Goal: Communication & Community: Answer question/provide support

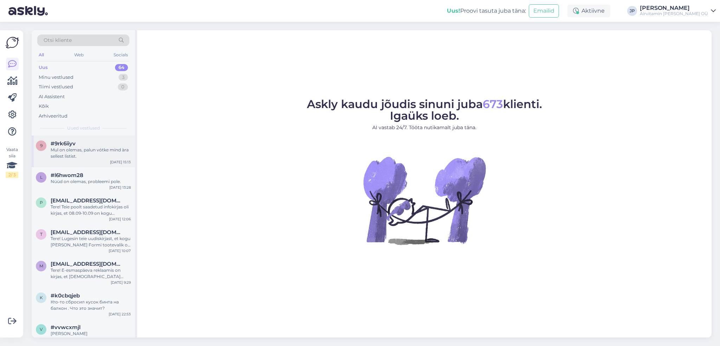
click at [98, 152] on div "Mul on olemas, palun vótke mind àra sellest listist." at bounding box center [91, 153] width 80 height 13
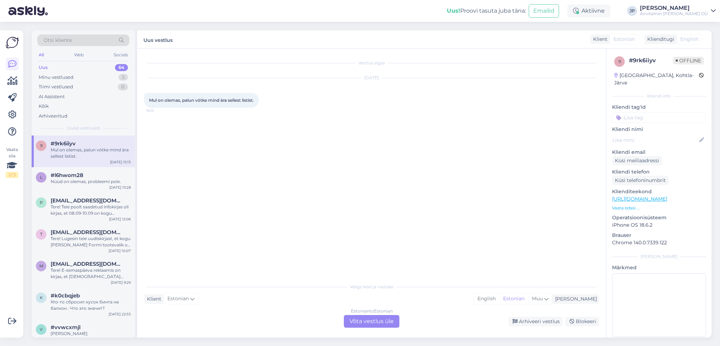
click at [354, 322] on div "Estonian to Estonian Võta vestlus üle" at bounding box center [372, 321] width 56 height 13
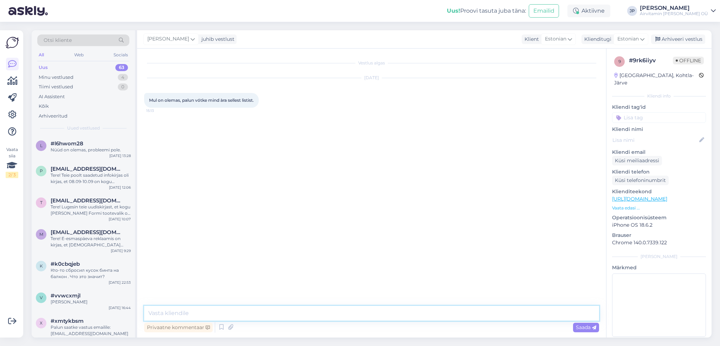
click at [195, 312] on textarea at bounding box center [371, 313] width 455 height 15
type textarea "r"
type textarea "t"
type textarea "Tere,"
type textarea "Valige saadud kirja all olev link "unsubscribe" -- sealt saab end listist eemal…"
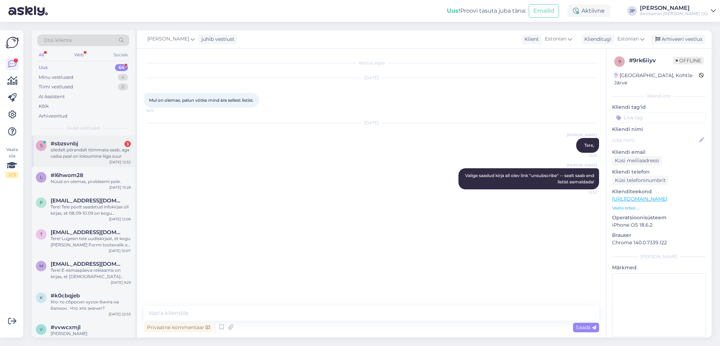
click at [67, 145] on span "#sbzsvnbj" at bounding box center [64, 143] width 27 height 6
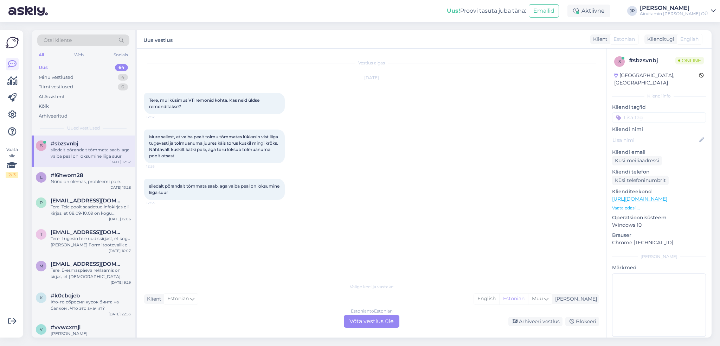
click at [352, 322] on div "Estonian to Estonian Võta vestlus üle" at bounding box center [372, 321] width 56 height 13
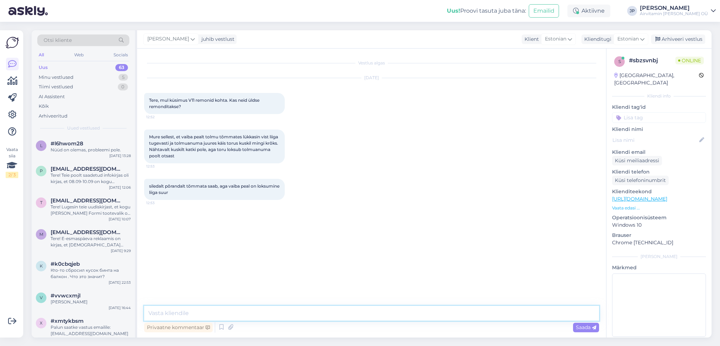
click at [187, 317] on textarea at bounding box center [371, 313] width 455 height 15
type textarea "Tere"
type textarea "Ilmselt võib olla toru vahetmise vajadus -- toru maksab meil 79.-"
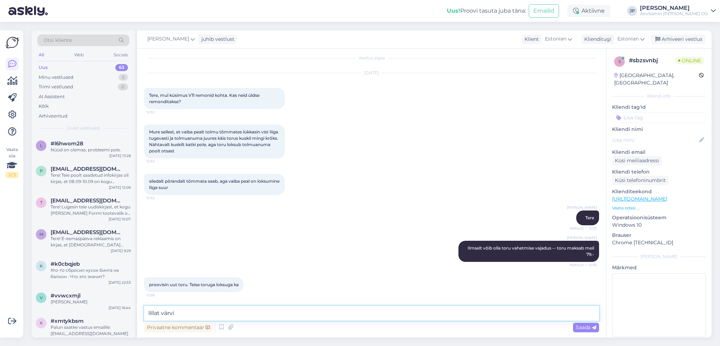
scroll to position [35, 0]
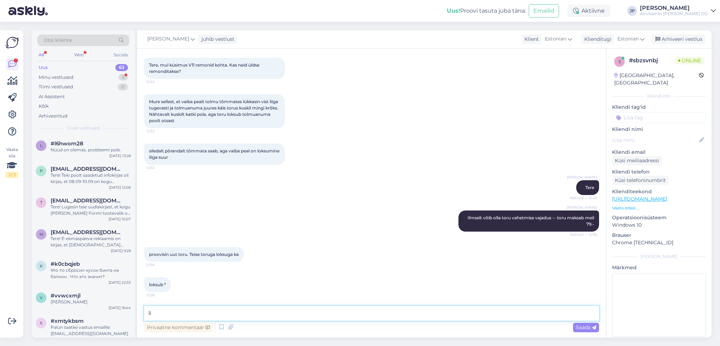
type textarea "l"
type textarea "natuke ikka, kui on kulunud"
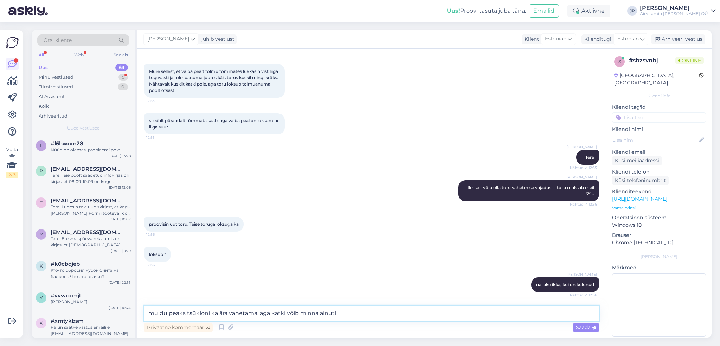
scroll to position [96, 0]
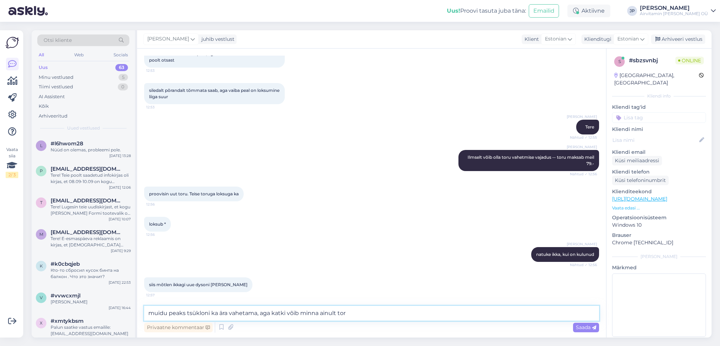
type textarea "muidu peaks tsükloni ka ära vahetama, aga katki võib minna ainult toru"
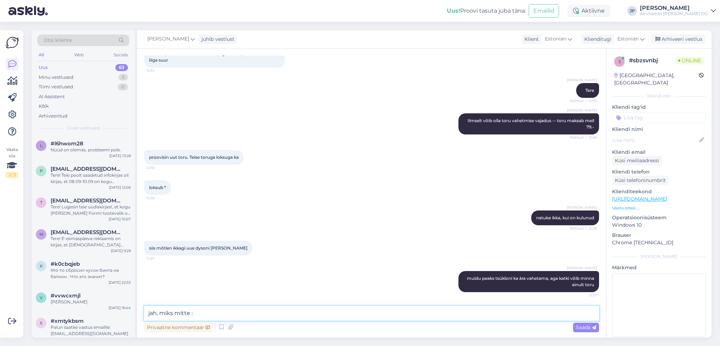
type textarea "jah, miks mitte :)"
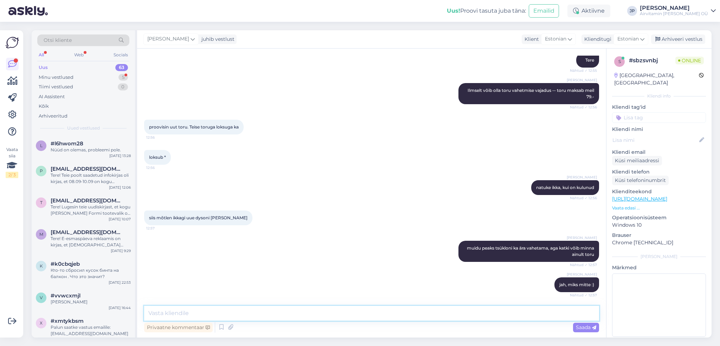
scroll to position [193, 0]
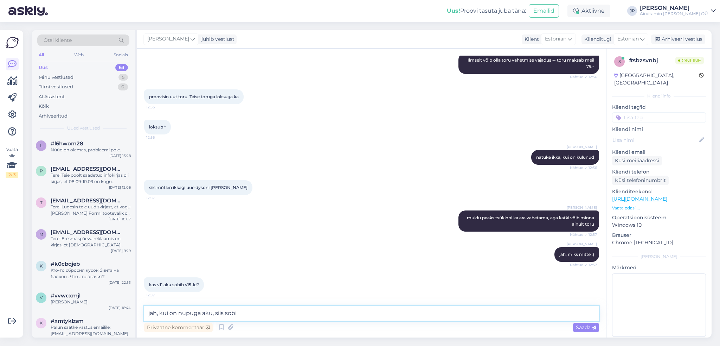
type textarea "jah, kui on nupuga aku, siis sobib"
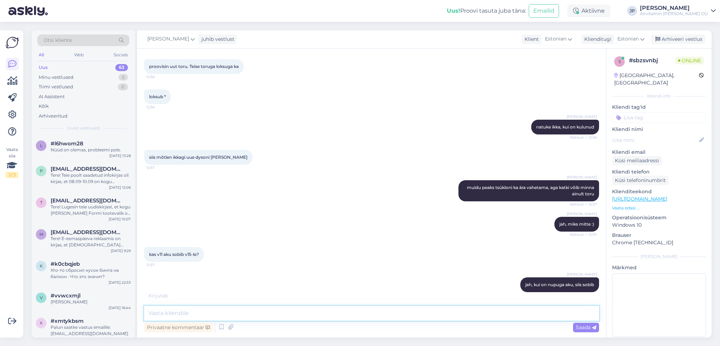
scroll to position [253, 0]
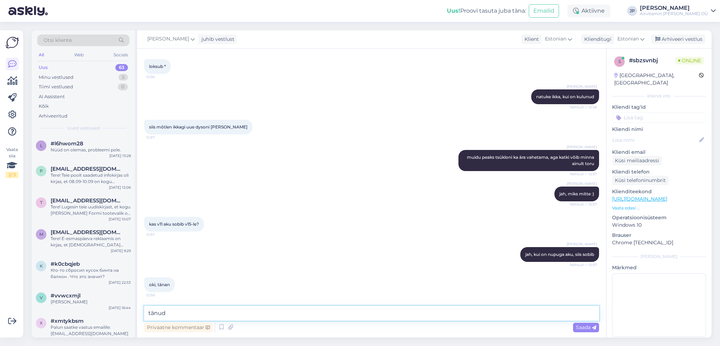
type textarea "tänud!"
